Goal: Check status: Check status

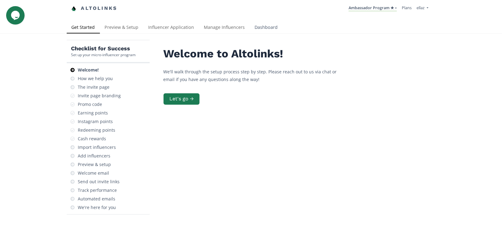
click at [265, 27] on link "Dashboard" at bounding box center [266, 28] width 33 height 12
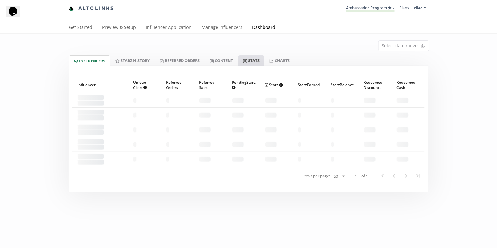
click at [254, 63] on link "Stats" at bounding box center [251, 60] width 26 height 10
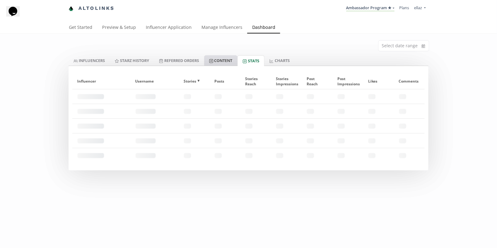
click at [225, 58] on link "Content" at bounding box center [220, 60] width 33 height 10
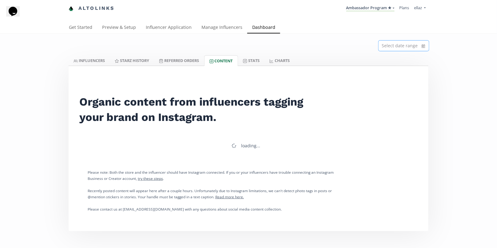
click at [412, 47] on input at bounding box center [404, 46] width 50 height 10
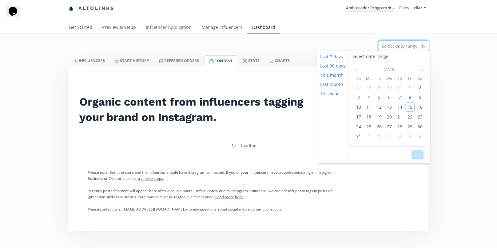
click at [422, 44] on icon "calendar" at bounding box center [424, 46] width 4 height 6
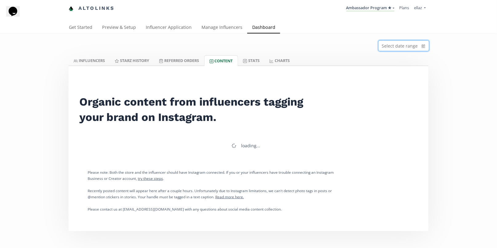
click at [424, 46] on icon "calendar" at bounding box center [424, 46] width 4 height 4
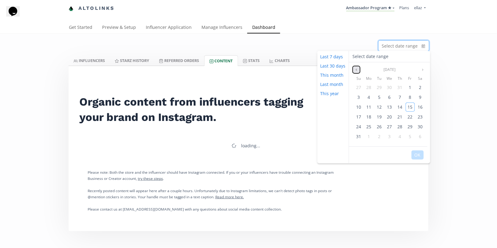
click at [356, 72] on button "Previous month" at bounding box center [356, 69] width 7 height 7
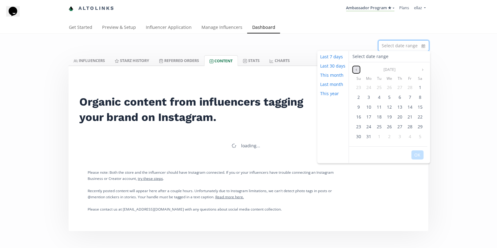
click at [356, 72] on button "Previous month" at bounding box center [356, 69] width 7 height 7
click at [423, 72] on button "Next month" at bounding box center [422, 69] width 7 height 7
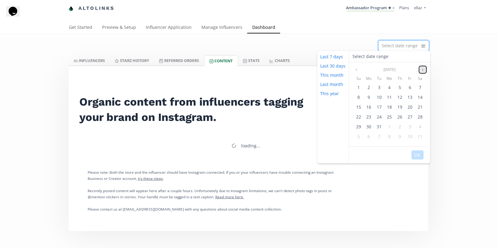
click at [423, 72] on button "Next month" at bounding box center [422, 69] width 7 height 7
click at [391, 90] on div "1" at bounding box center [389, 87] width 9 height 9
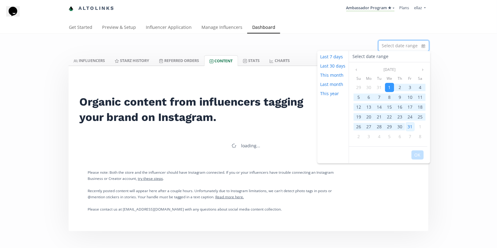
click at [406, 124] on div "31" at bounding box center [410, 126] width 9 height 9
click at [421, 152] on button "OK" at bounding box center [417, 155] width 12 height 9
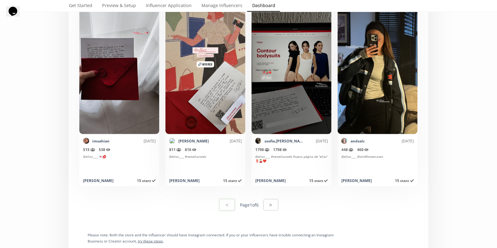
scroll to position [3186, 0]
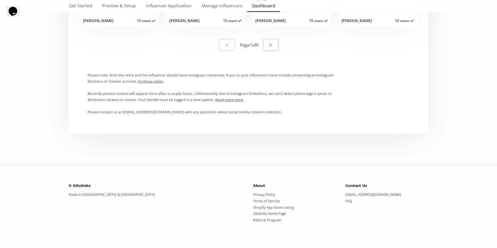
click at [271, 46] on button ">" at bounding box center [271, 44] width 17 height 13
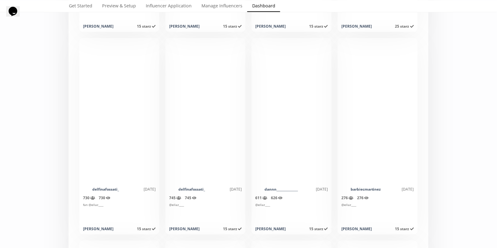
scroll to position [1555, 0]
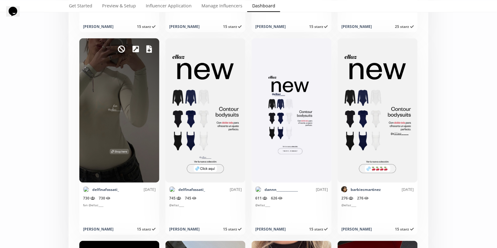
click at [149, 49] on icon at bounding box center [149, 49] width 6 height 7
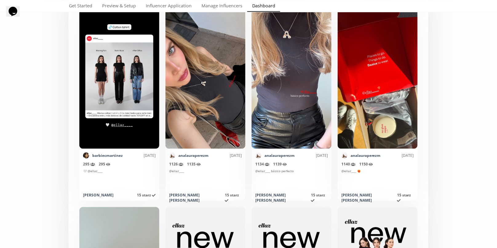
scroll to position [1751, 0]
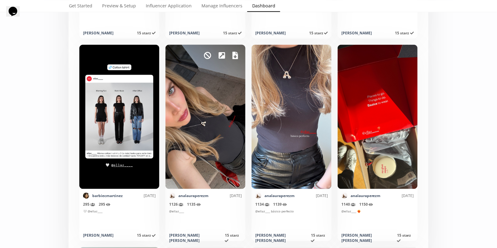
click at [238, 52] on icon at bounding box center [235, 55] width 6 height 7
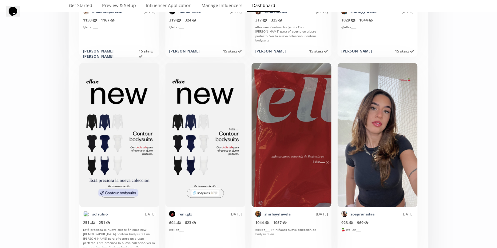
scroll to position [2152, 0]
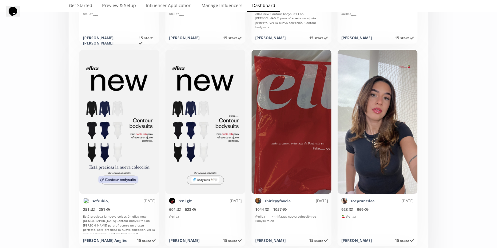
click at [276, 57] on div "Mark as invalid so that no points awarded." at bounding box center [292, 122] width 80 height 145
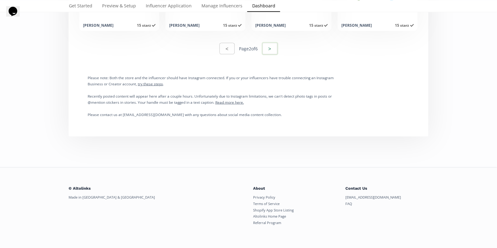
click at [273, 44] on button ">" at bounding box center [270, 48] width 17 height 13
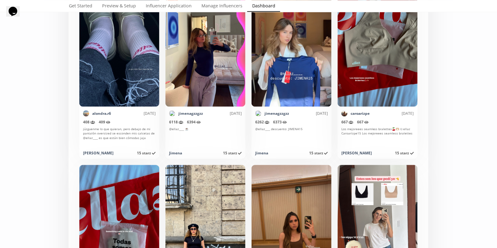
scroll to position [1807, 0]
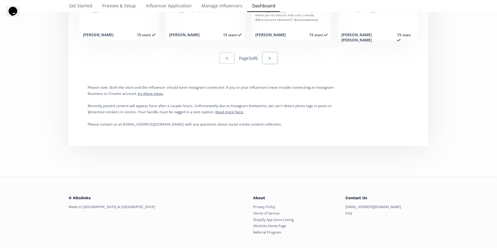
click at [277, 60] on button ">" at bounding box center [270, 58] width 17 height 13
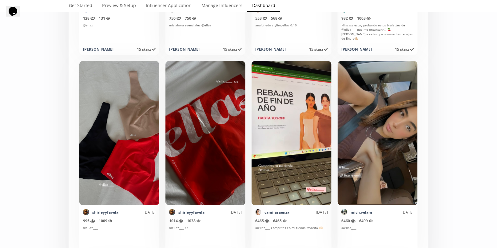
scroll to position [1560, 0]
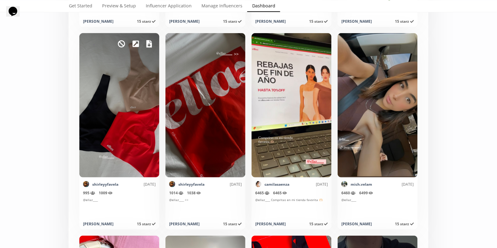
click at [149, 43] on icon at bounding box center [149, 43] width 6 height 7
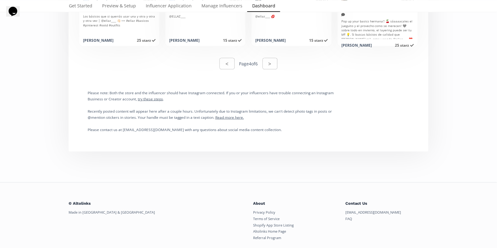
scroll to position [3166, 0]
drag, startPoint x: 285, startPoint y: 67, endPoint x: 276, endPoint y: 59, distance: 12.4
click at [285, 67] on div "< Page 4 of 6 >" at bounding box center [248, 62] width 352 height 21
click at [276, 59] on button ">" at bounding box center [270, 62] width 17 height 13
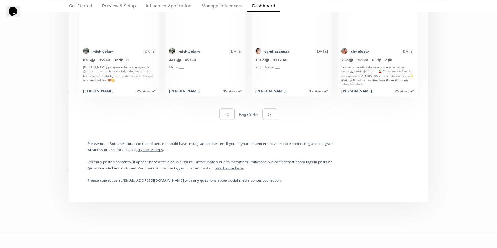
scroll to position [3115, 0]
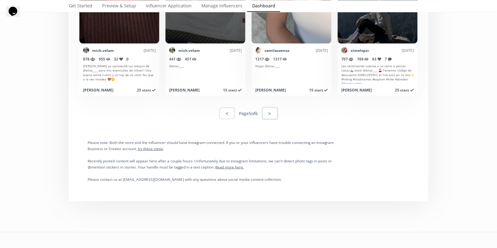
click at [268, 113] on button ">" at bounding box center [270, 113] width 17 height 13
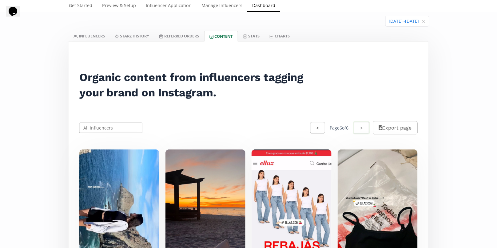
scroll to position [0, 0]
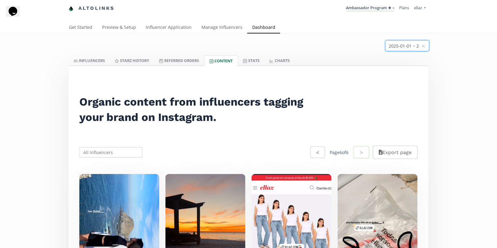
click at [401, 46] on input at bounding box center [407, 46] width 43 height 10
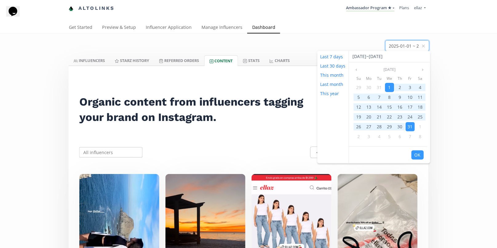
click at [416, 69] on div "Jan 2025" at bounding box center [390, 69] width 74 height 7
click at [418, 69] on div "Jan 2025" at bounding box center [390, 69] width 74 height 7
click at [419, 69] on button "Next month" at bounding box center [422, 69] width 7 height 7
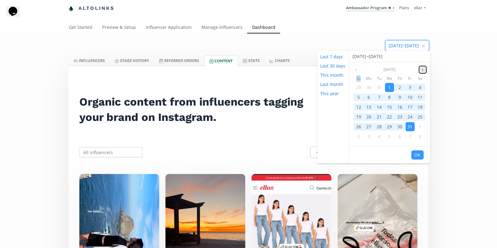
click at [419, 69] on button "Next month" at bounding box center [422, 69] width 7 height 7
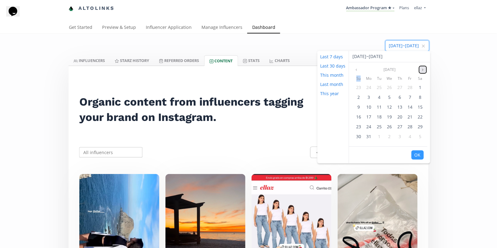
click at [419, 69] on button "Next month" at bounding box center [422, 69] width 7 height 7
click at [423, 70] on icon "angle right" at bounding box center [423, 70] width 4 height 4
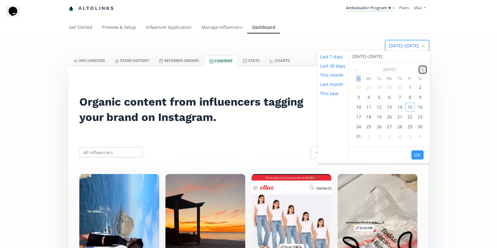
click at [423, 70] on icon "angle right" at bounding box center [423, 70] width 4 height 4
click at [361, 69] on div "Sep 2025" at bounding box center [390, 69] width 74 height 7
click at [355, 68] on icon "angle left" at bounding box center [357, 70] width 4 height 4
click at [353, 33] on div "Get Started Preview & Setup Influencer Application Manage Influencers Dashboard" at bounding box center [246, 28] width 364 height 12
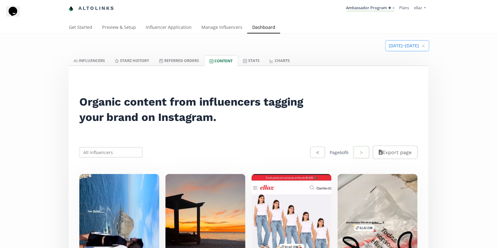
click at [427, 47] on input at bounding box center [407, 46] width 43 height 10
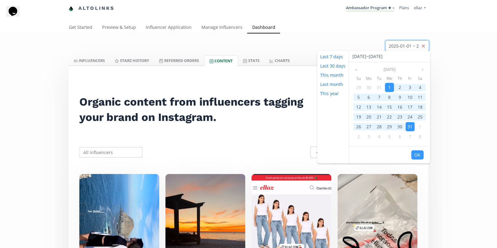
click at [425, 45] on icon "close" at bounding box center [424, 46] width 4 height 4
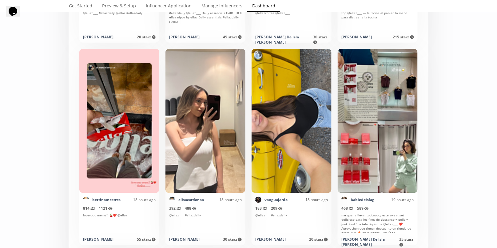
scroll to position [920, 0]
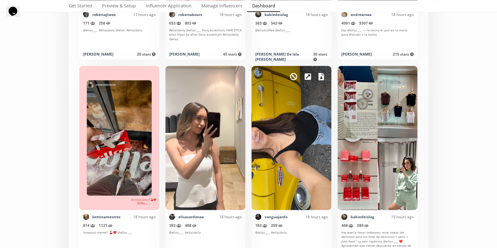
click at [320, 78] on icon at bounding box center [322, 76] width 6 height 7
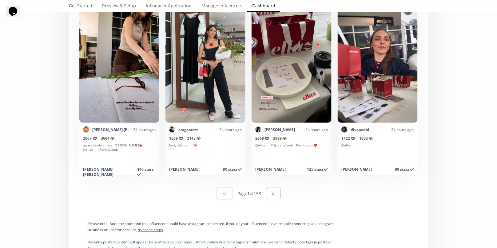
scroll to position [3038, 0]
click at [269, 192] on button ">" at bounding box center [273, 193] width 17 height 13
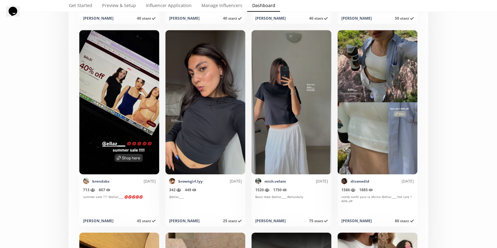
scroll to position [2919, 0]
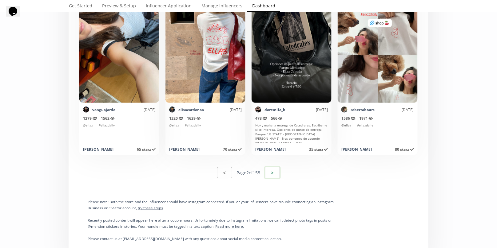
click at [272, 176] on button ">" at bounding box center [272, 172] width 17 height 13
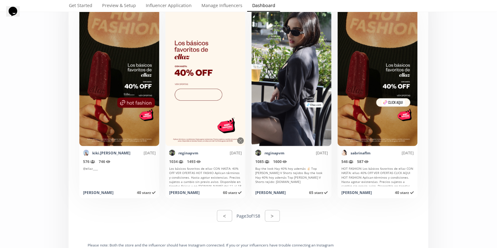
scroll to position [3013, 0]
click at [273, 214] on button ">" at bounding box center [272, 215] width 17 height 13
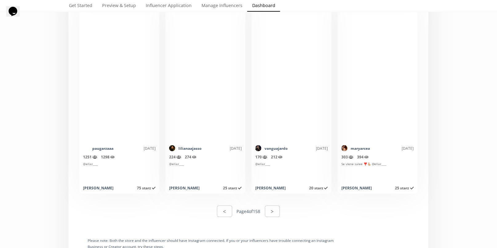
scroll to position [2865, 0]
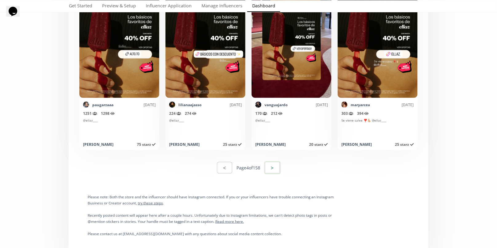
click at [269, 173] on button ">" at bounding box center [272, 167] width 17 height 13
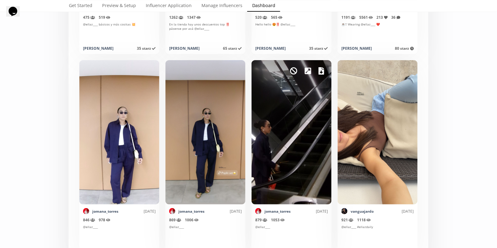
scroll to position [3023, 0]
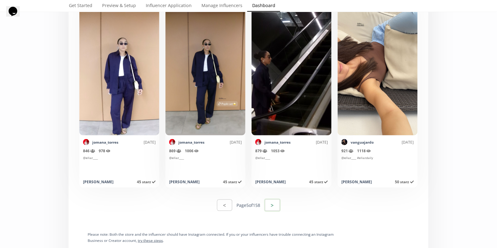
click at [275, 206] on button ">" at bounding box center [272, 205] width 17 height 13
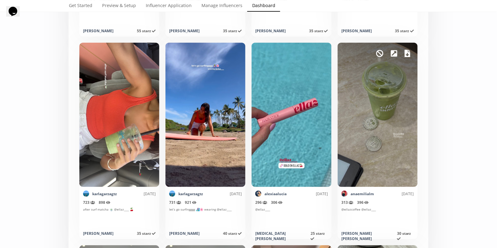
scroll to position [2168, 0]
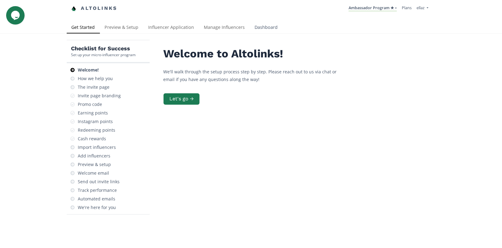
click at [250, 28] on link "Dashboard" at bounding box center [266, 28] width 33 height 12
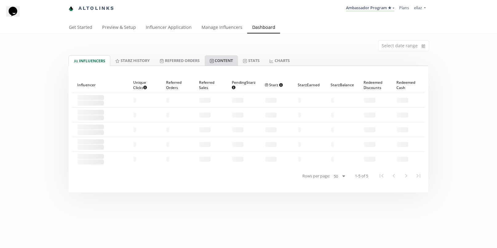
click at [219, 64] on link "Content" at bounding box center [221, 60] width 33 height 10
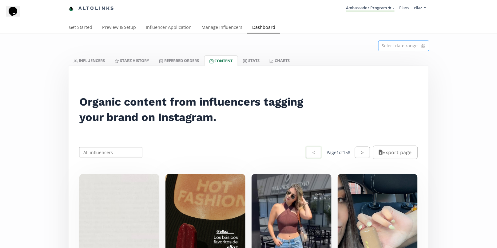
click at [417, 44] on input at bounding box center [404, 46] width 50 height 10
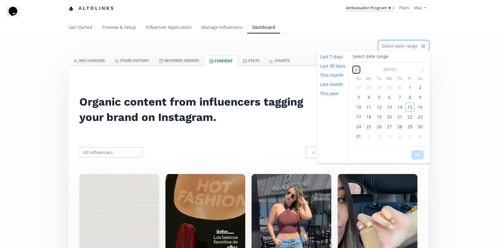
click at [355, 69] on icon "angle left" at bounding box center [357, 70] width 4 height 4
click at [359, 70] on button "Previous month" at bounding box center [356, 69] width 7 height 7
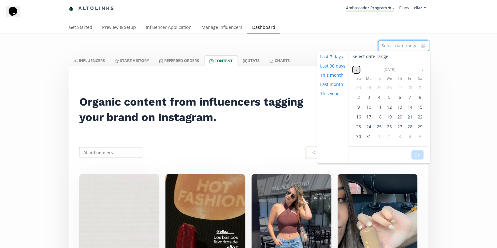
click at [359, 70] on button "Previous month" at bounding box center [356, 69] width 7 height 7
click at [421, 68] on icon "angle right" at bounding box center [423, 70] width 4 height 4
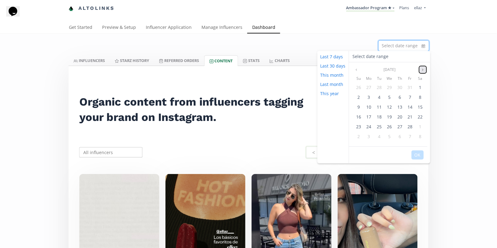
click at [422, 69] on icon "angle right" at bounding box center [423, 70] width 4 height 4
click at [416, 88] on div "1" at bounding box center [420, 87] width 9 height 9
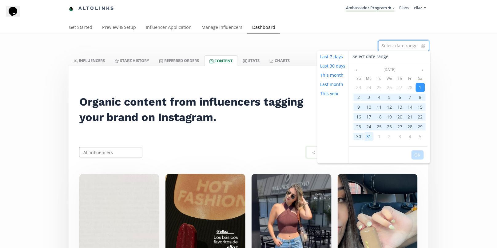
click at [366, 134] on div "31" at bounding box center [368, 136] width 9 height 9
click at [424, 153] on div "OK" at bounding box center [388, 155] width 78 height 17
click at [420, 153] on button "OK" at bounding box center [417, 155] width 12 height 9
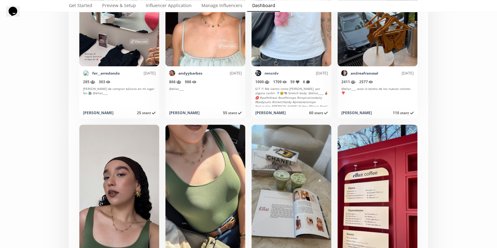
scroll to position [482, 0]
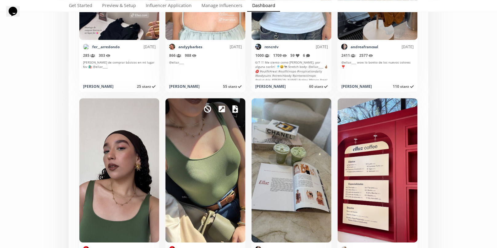
click at [232, 112] on div "Mark as invalid so that no points awarded." at bounding box center [205, 170] width 80 height 145
click at [235, 106] on icon at bounding box center [235, 108] width 6 height 7
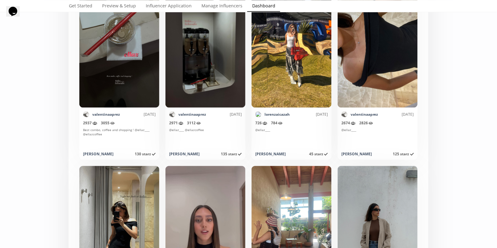
scroll to position [1151, 0]
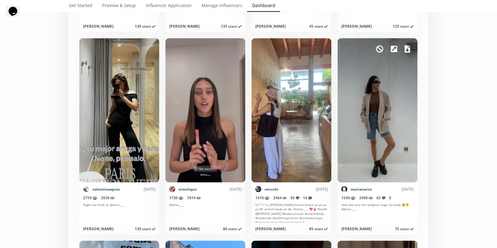
click at [410, 48] on icon at bounding box center [408, 48] width 6 height 7
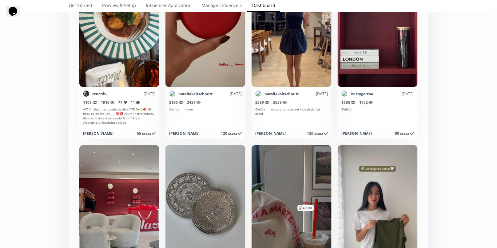
scroll to position [2984, 0]
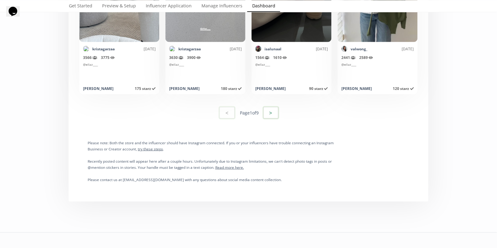
click at [277, 112] on button ">" at bounding box center [271, 112] width 17 height 13
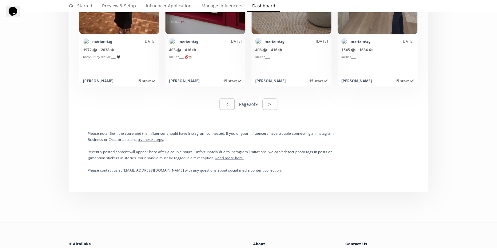
scroll to position [3134, 0]
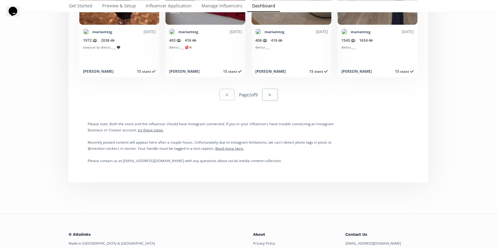
click at [272, 94] on button ">" at bounding box center [270, 94] width 17 height 13
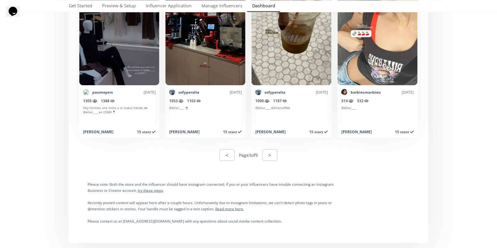
scroll to position [3183, 0]
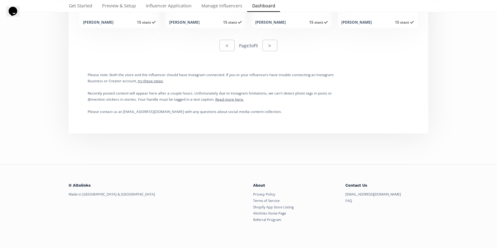
click at [279, 43] on div "< Page 3 of 9 >" at bounding box center [248, 45] width 352 height 21
click at [275, 43] on button ">" at bounding box center [270, 45] width 15 height 11
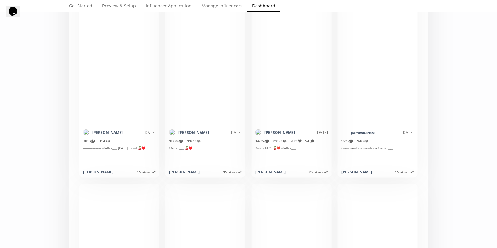
scroll to position [1751, 0]
